Goal: Task Accomplishment & Management: Use online tool/utility

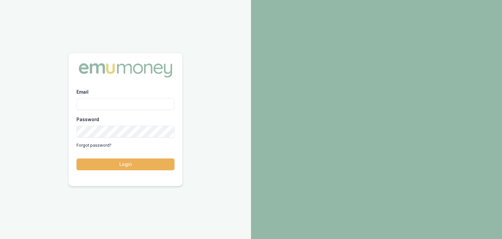
click at [93, 102] on input "Email" at bounding box center [126, 104] width 98 height 12
type input "baron.ketterman@emumoney.com.au"
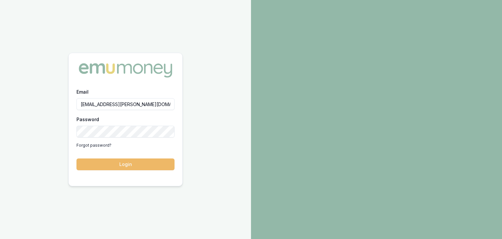
click at [132, 166] on button "Login" at bounding box center [126, 164] width 98 height 12
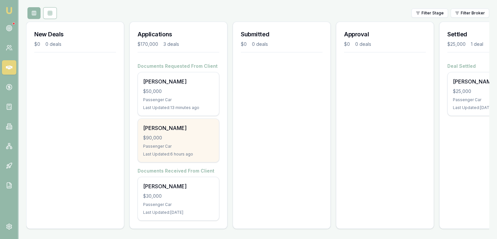
scroll to position [79, 0]
click at [169, 143] on div "Passenger Car" at bounding box center [178, 145] width 71 height 5
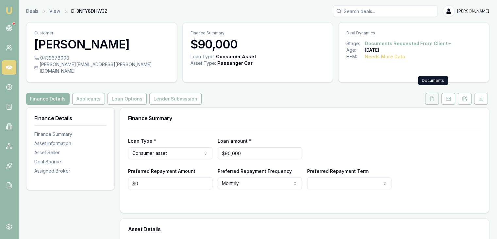
click at [433, 96] on polyline at bounding box center [433, 96] width 1 height 1
